Goal: Task Accomplishment & Management: Use online tool/utility

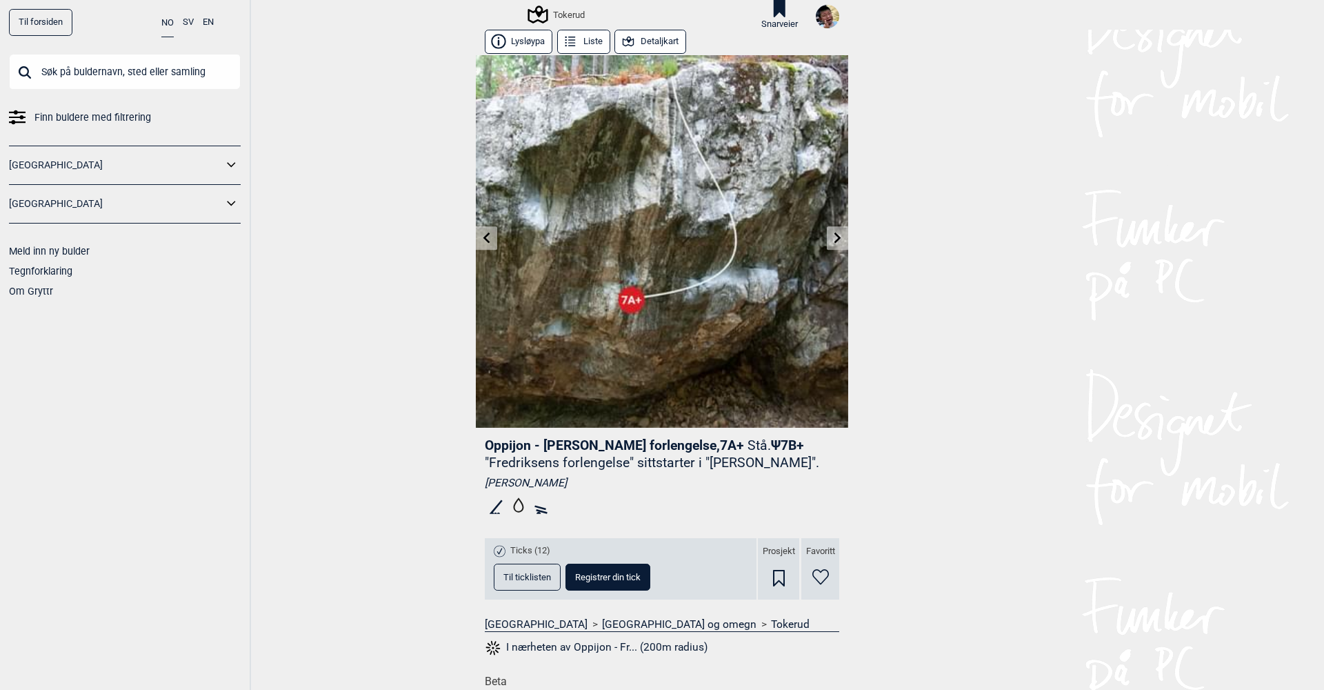
scroll to position [0, 569]
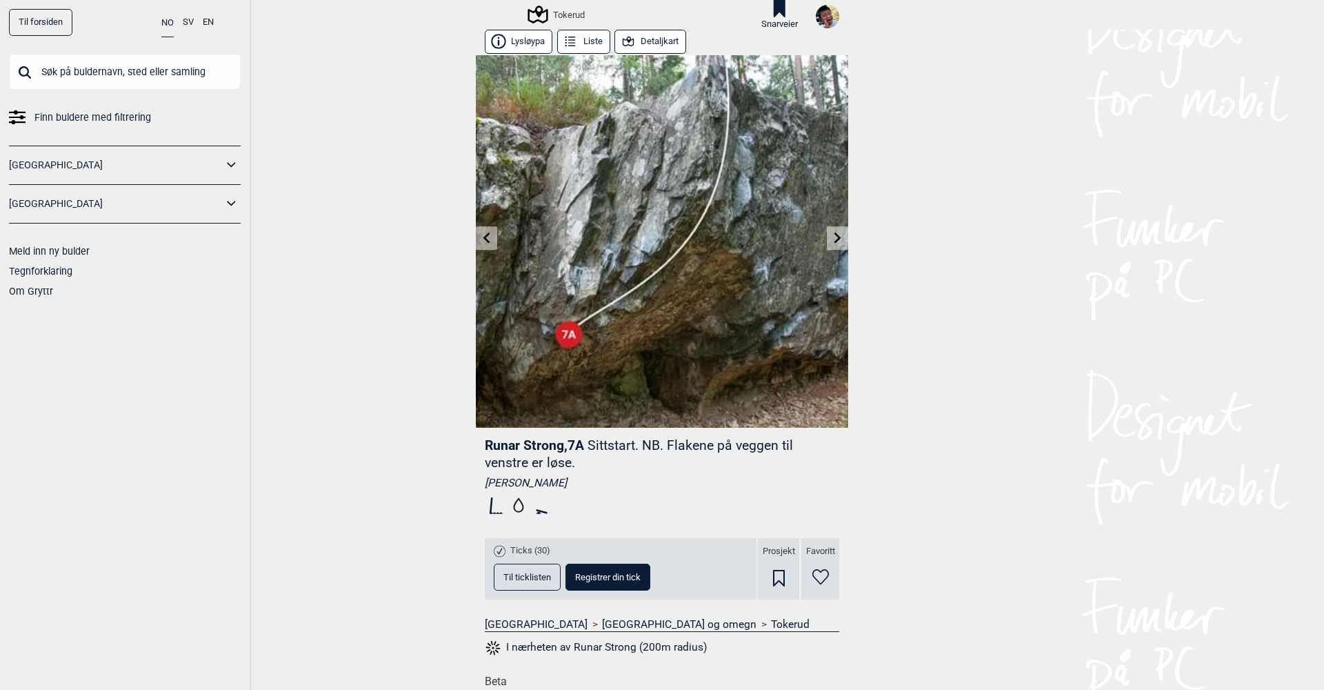
click at [484, 241] on icon at bounding box center [486, 237] width 11 height 11
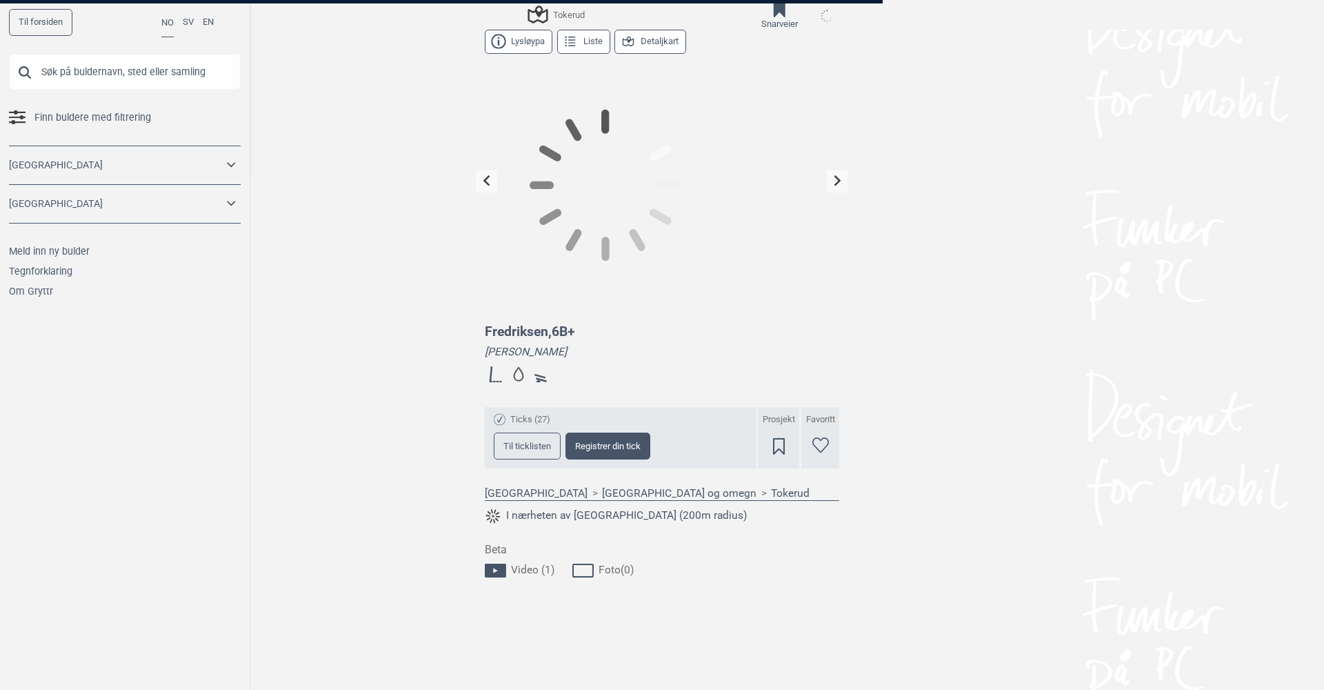
click at [484, 241] on div at bounding box center [662, 345] width 1324 height 690
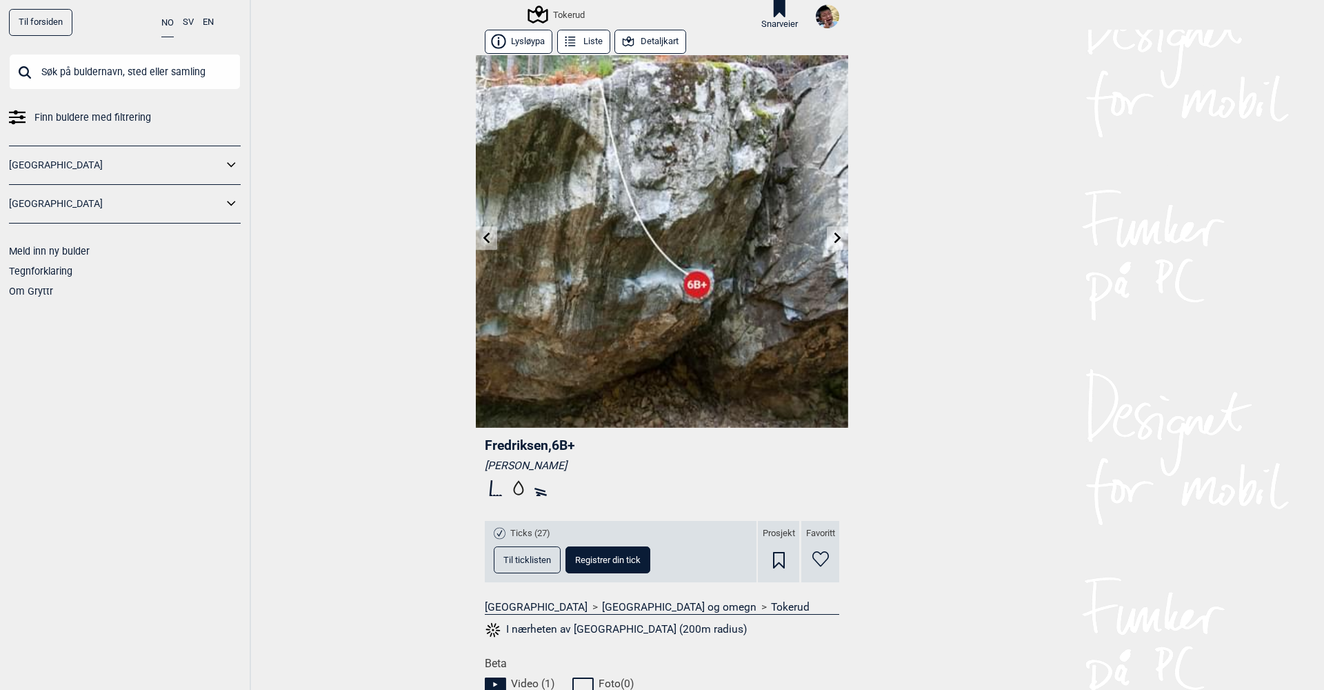
click at [484, 241] on icon at bounding box center [486, 237] width 11 height 11
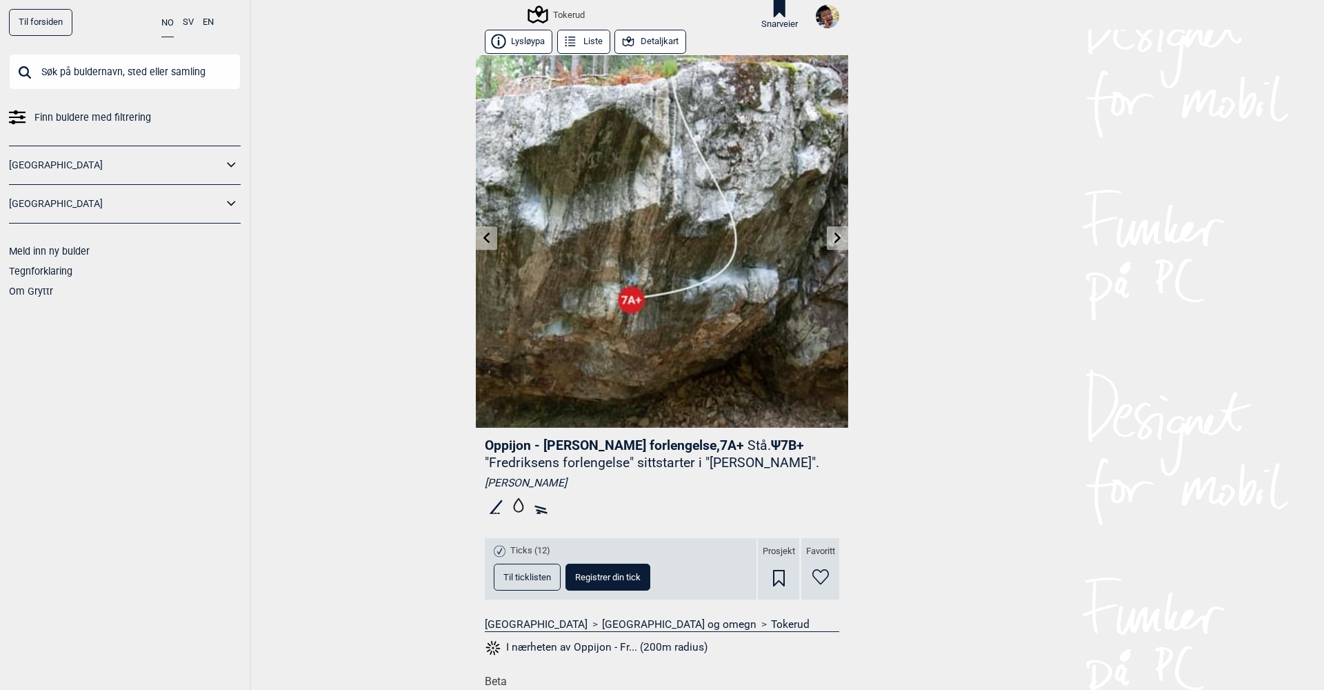
click at [484, 241] on icon at bounding box center [486, 237] width 11 height 11
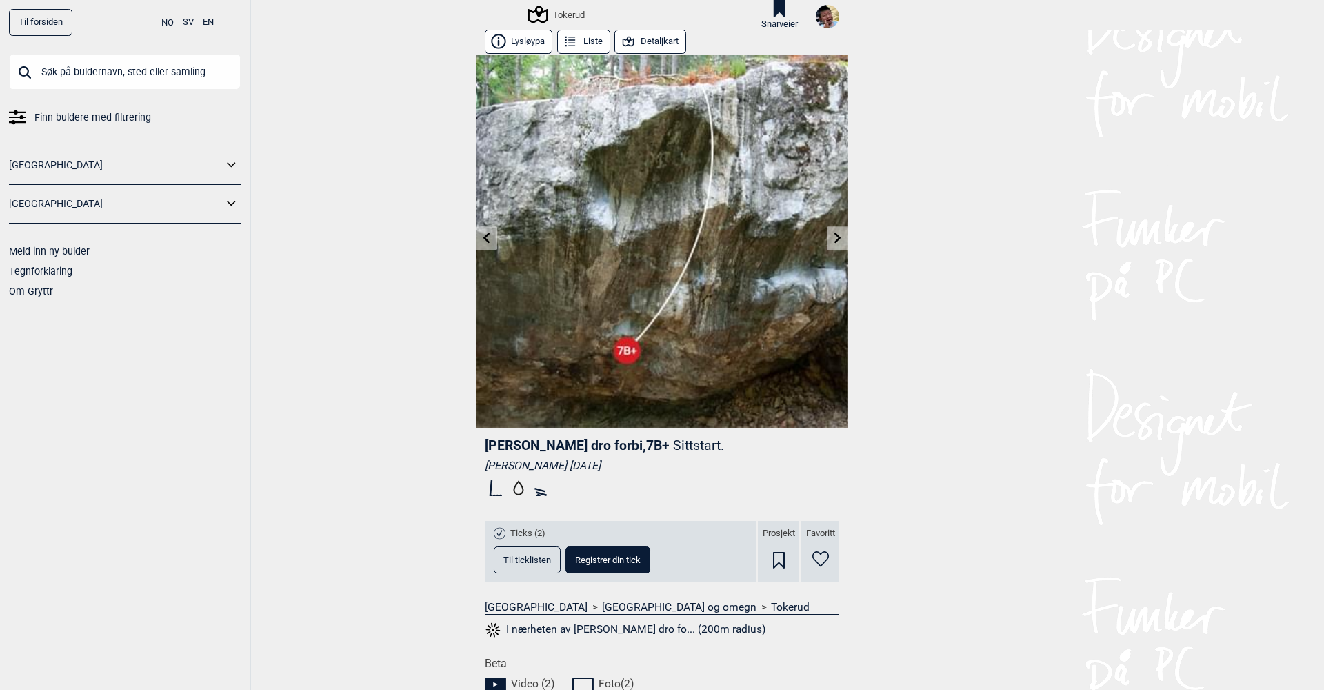
click at [484, 241] on icon at bounding box center [486, 237] width 11 height 11
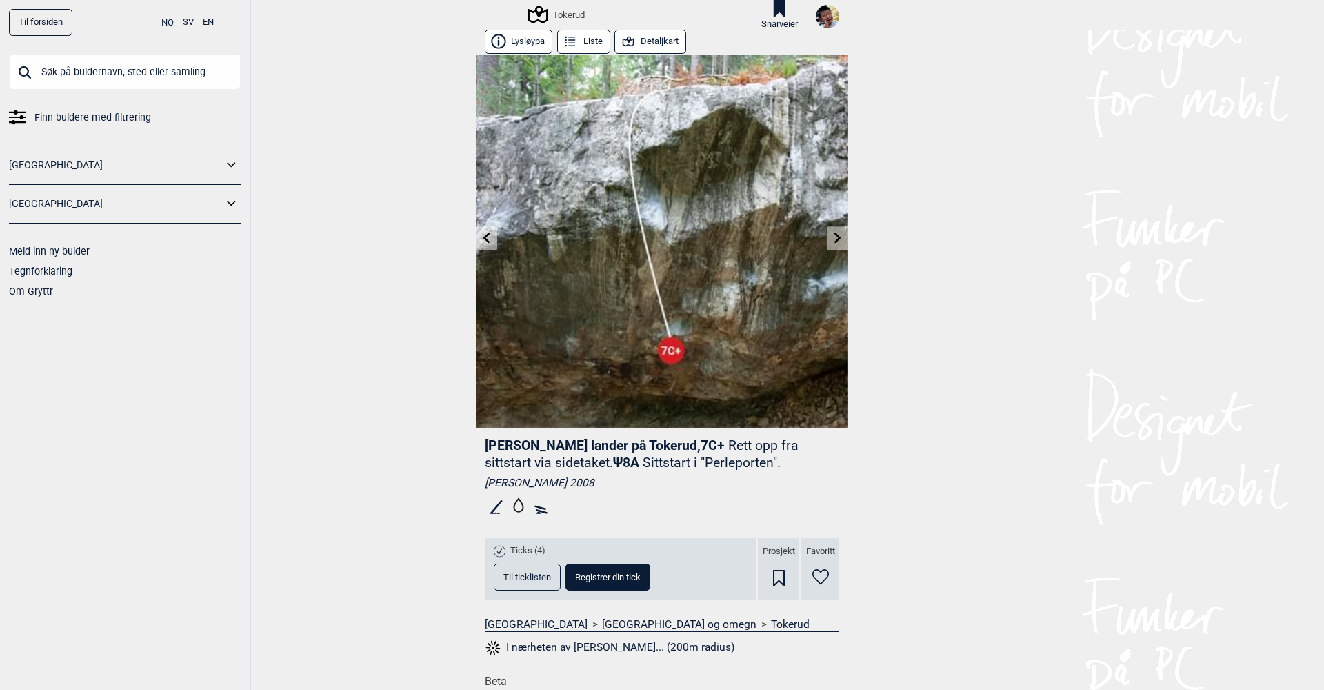
click at [484, 241] on icon at bounding box center [486, 237] width 11 height 11
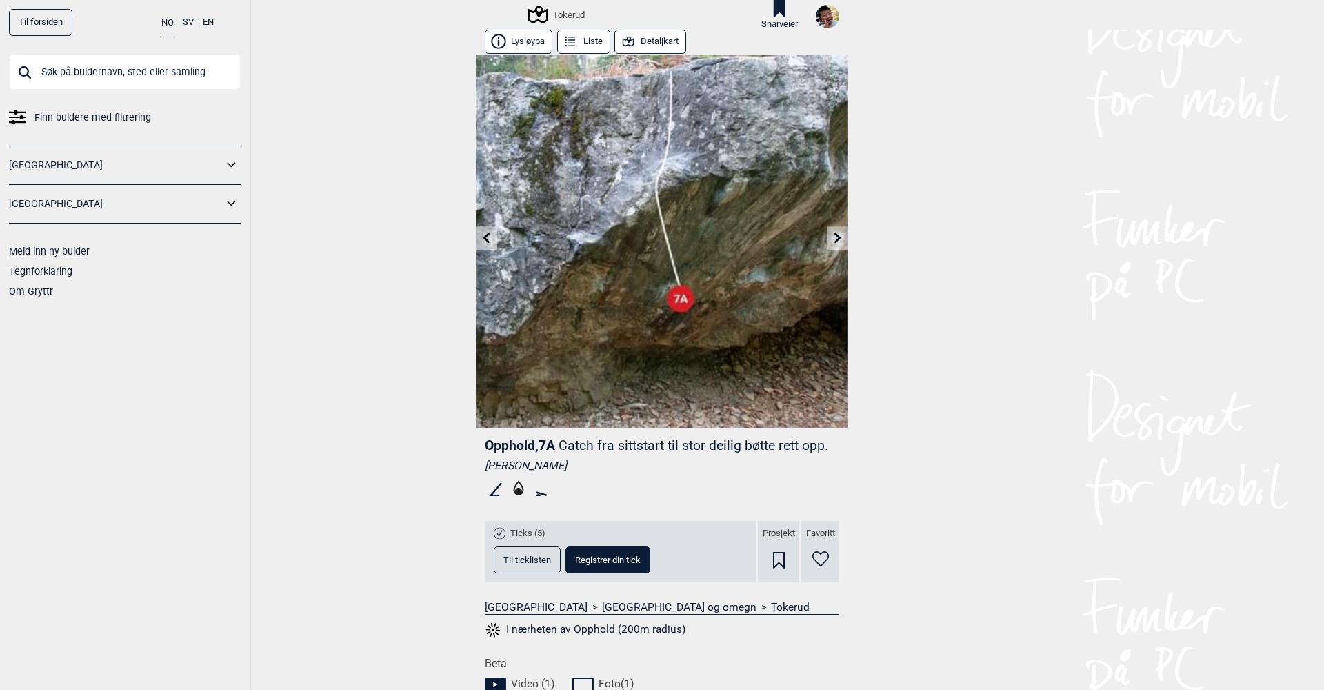
click at [484, 241] on icon at bounding box center [486, 237] width 11 height 11
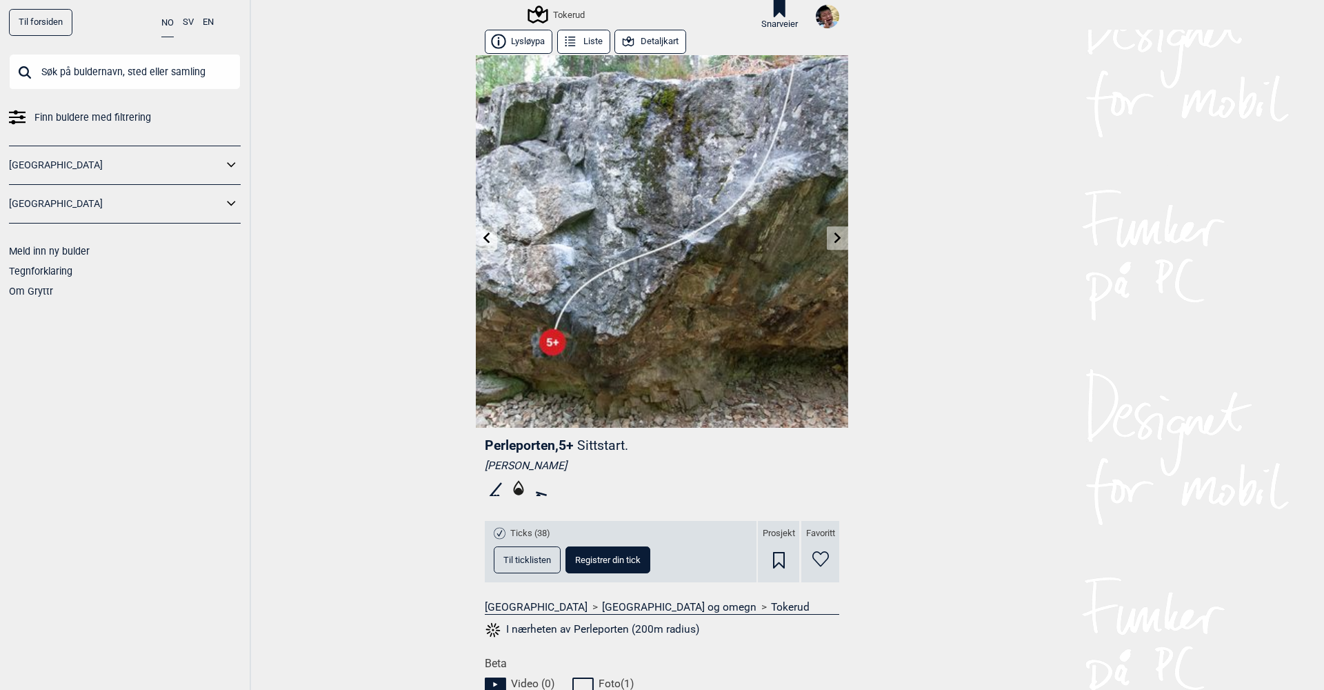
click at [531, 558] on span "Til ticklisten" at bounding box center [527, 559] width 48 height 9
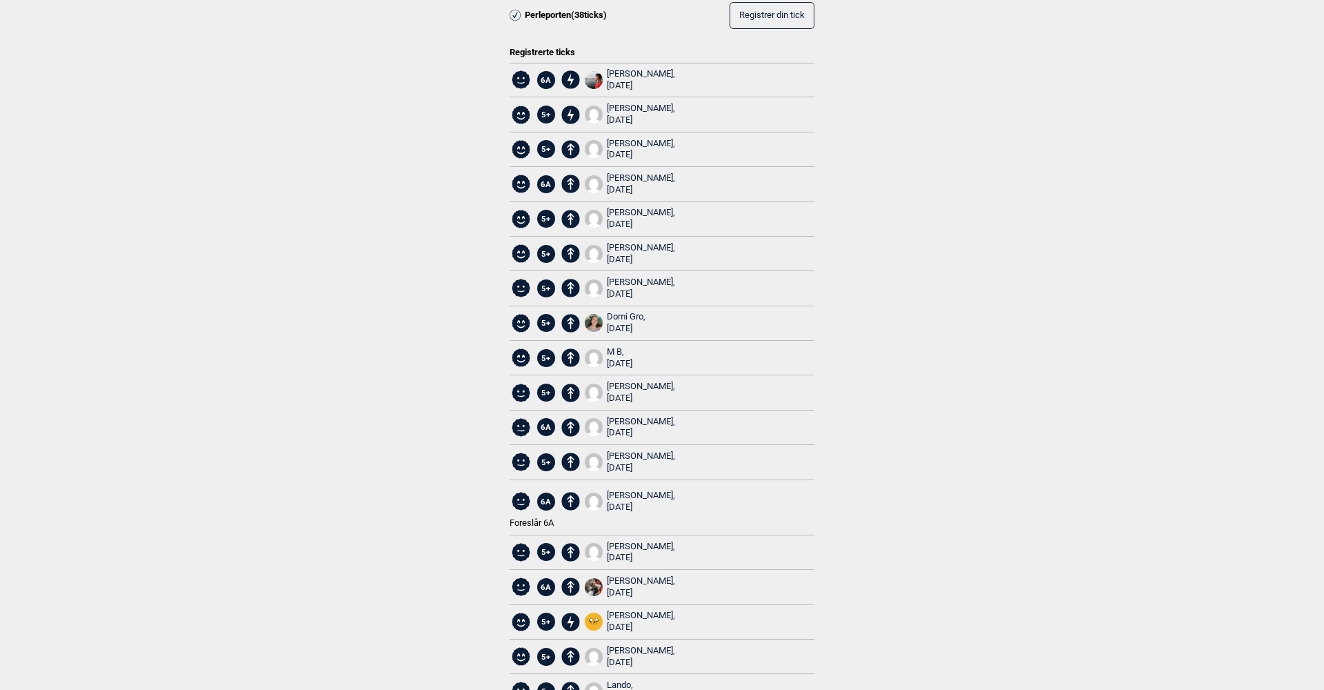
scroll to position [48, 0]
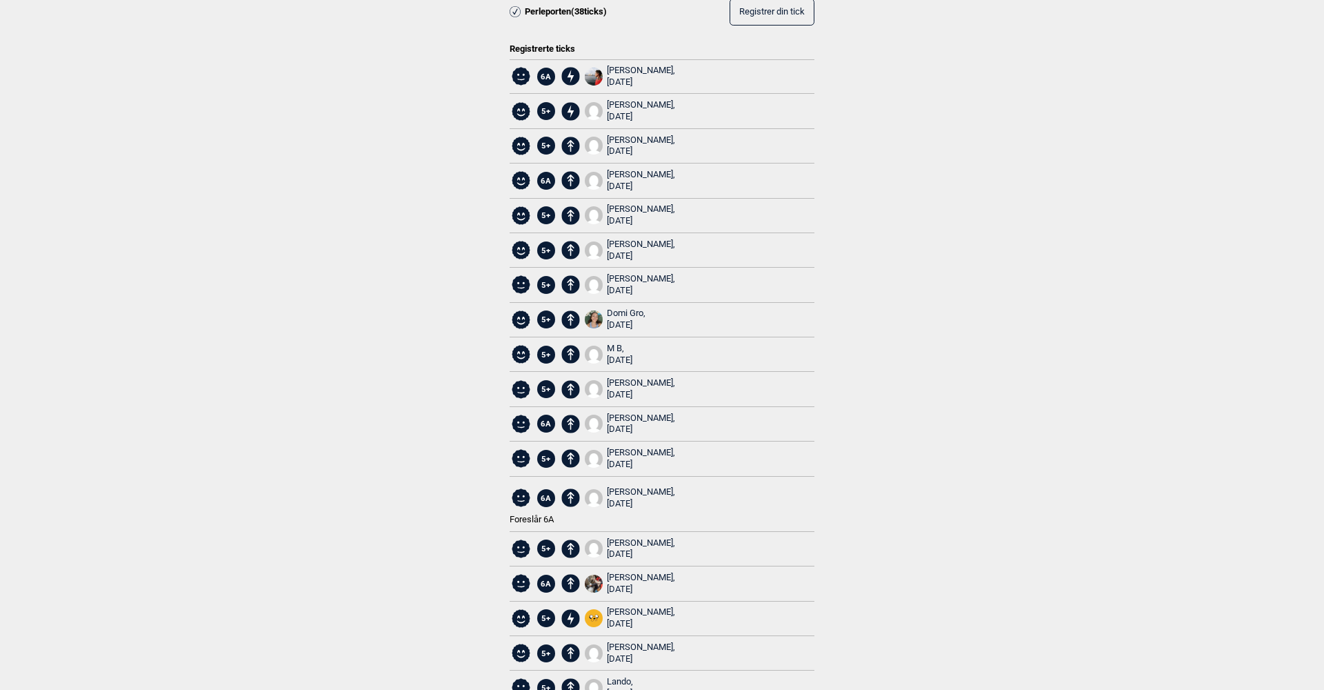
click at [767, 17] on button "Registrer din tick" at bounding box center [772, 12] width 85 height 27
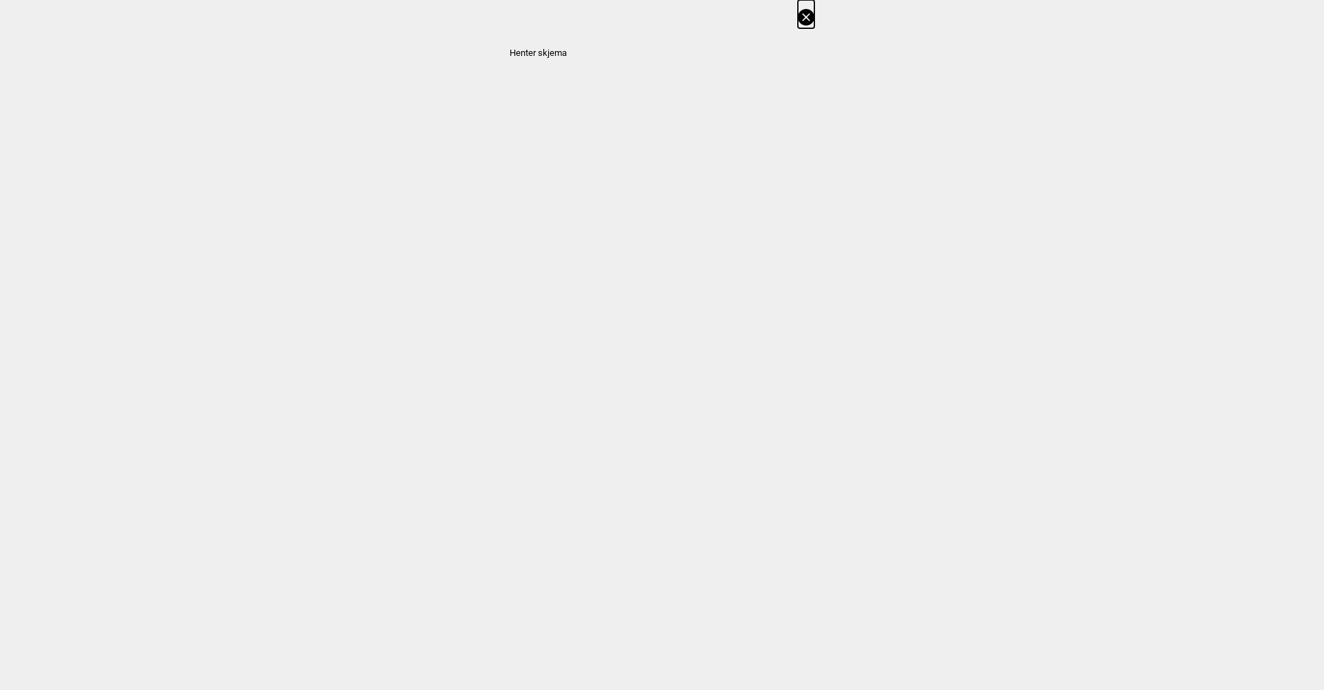
select select "63"
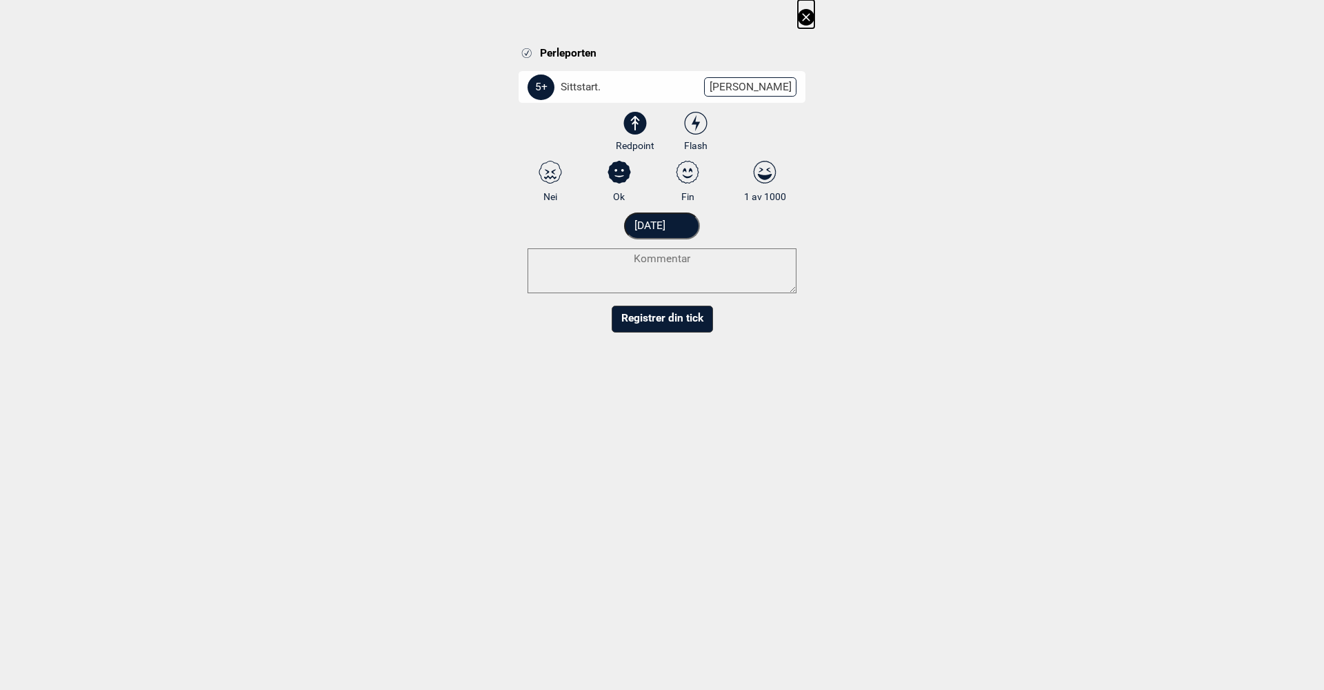
click at [766, 87] on span "[PERSON_NAME]" at bounding box center [750, 86] width 92 height 19
click at [743, 86] on span "[PERSON_NAME]" at bounding box center [750, 86] width 92 height 19
click at [753, 87] on span "[PERSON_NAME]" at bounding box center [750, 86] width 92 height 19
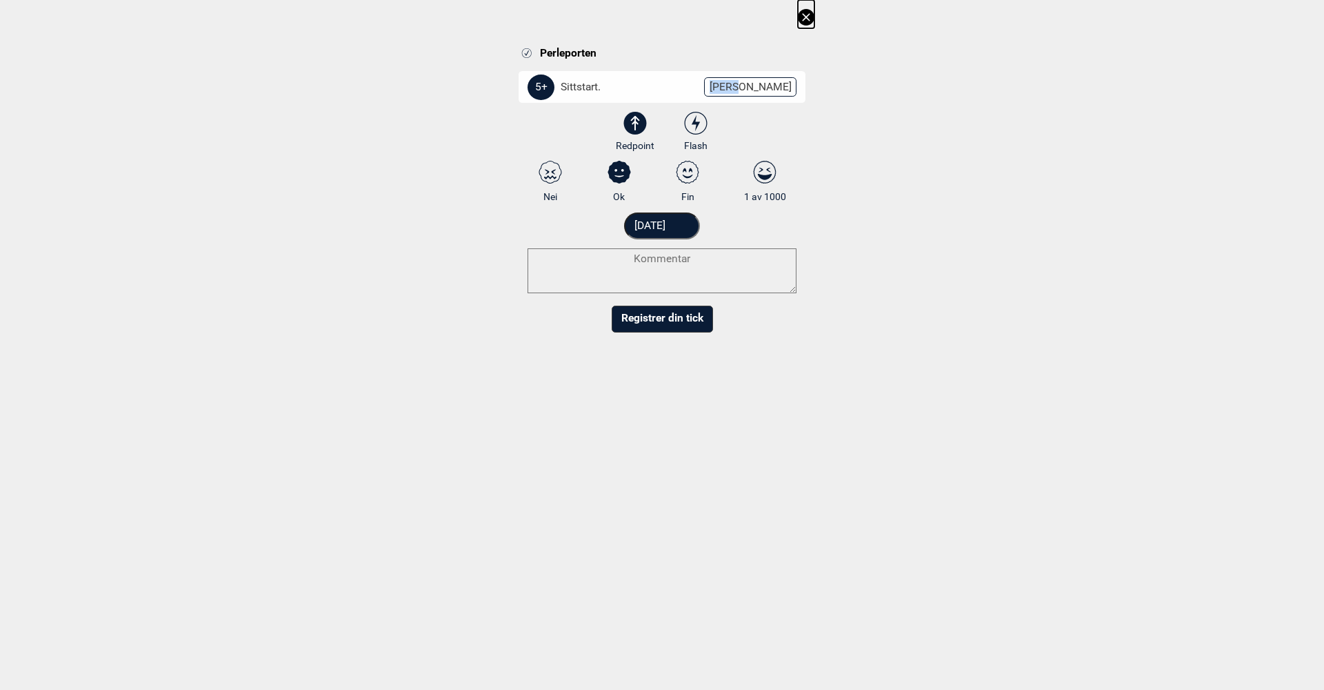
click at [807, 19] on icon at bounding box center [806, 17] width 17 height 17
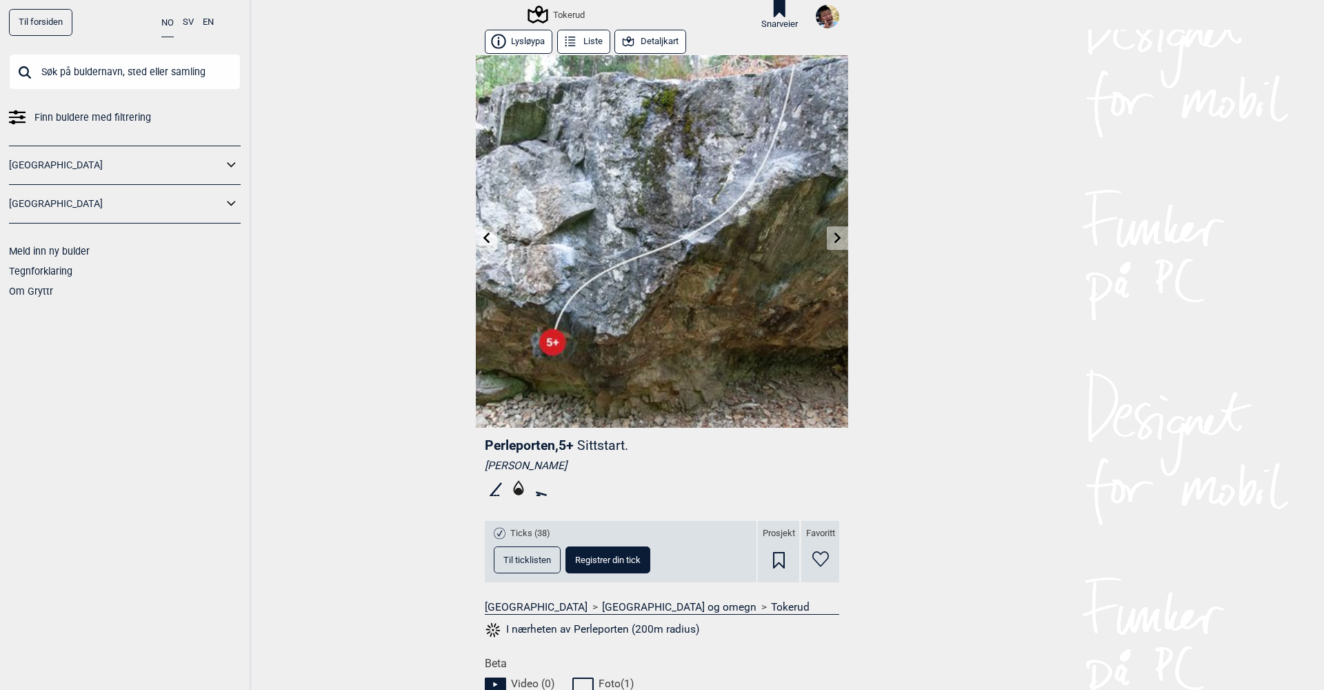
click at [538, 555] on span "Til ticklisten" at bounding box center [527, 559] width 48 height 9
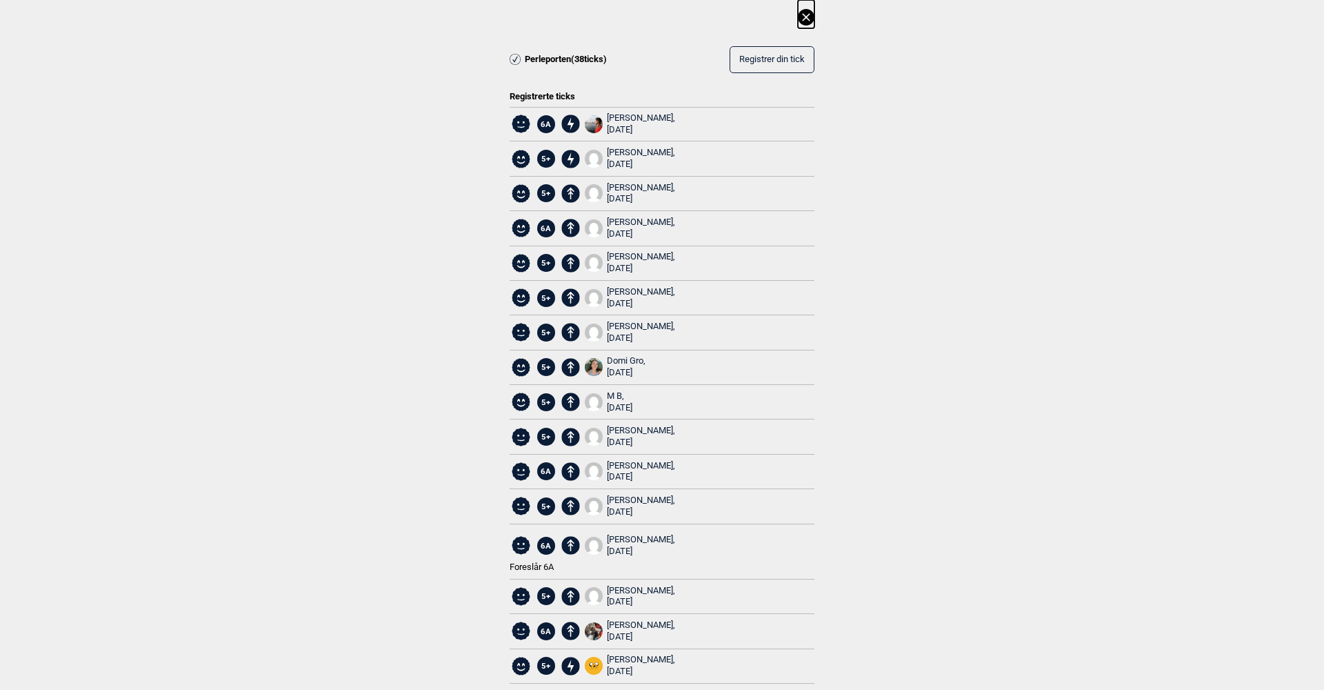
scroll to position [0, 0]
click at [808, 21] on icon at bounding box center [806, 17] width 17 height 17
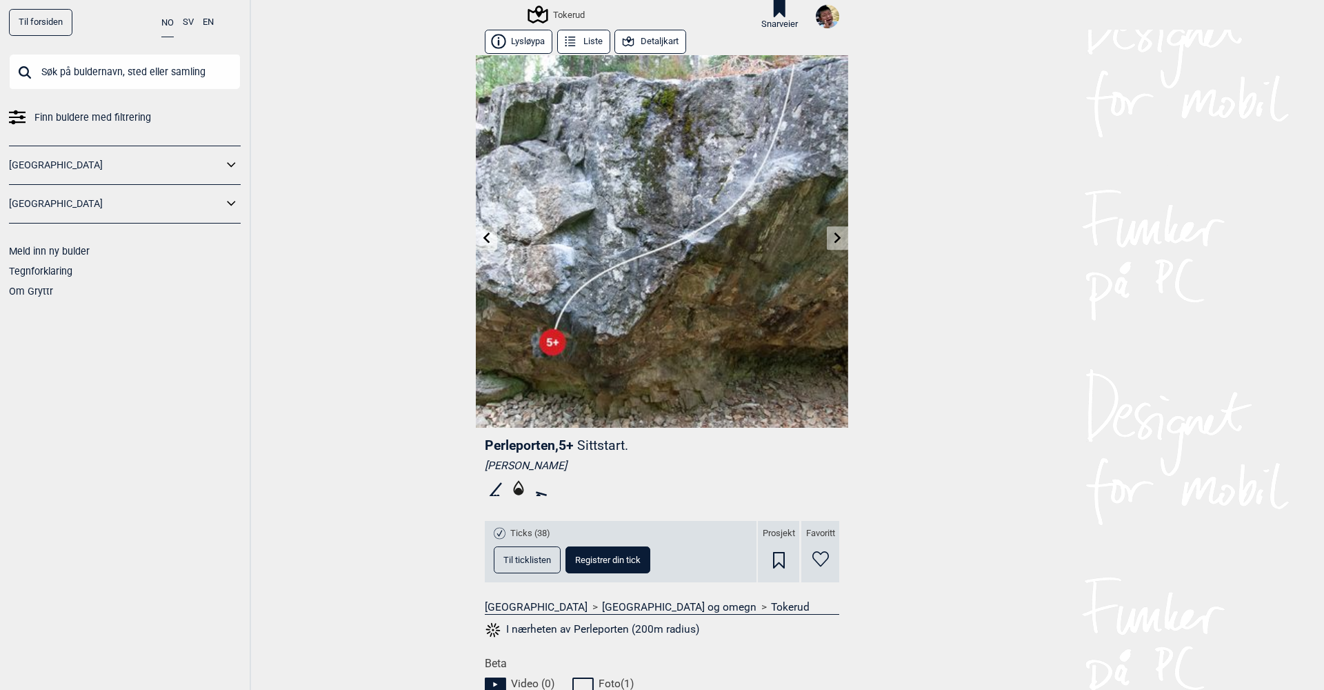
click at [54, 19] on link "Til forsiden" at bounding box center [40, 22] width 63 height 27
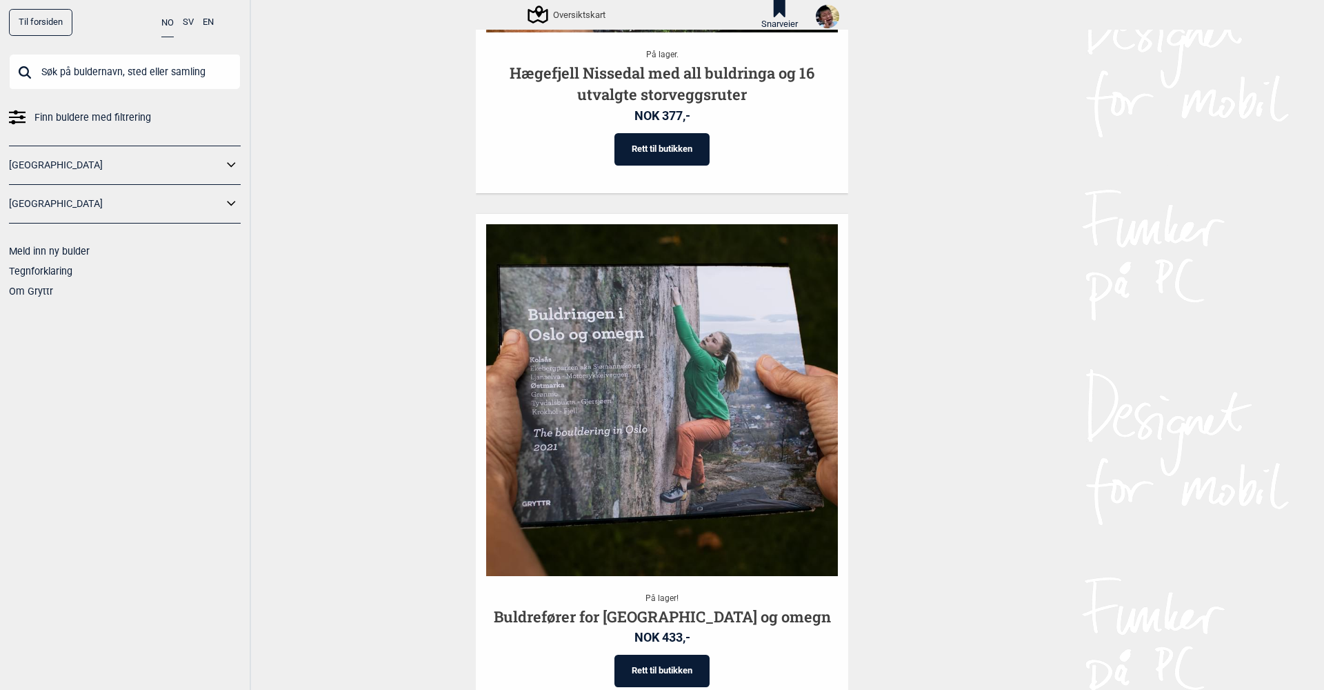
scroll to position [2197, 0]
